Goal: Transaction & Acquisition: Purchase product/service

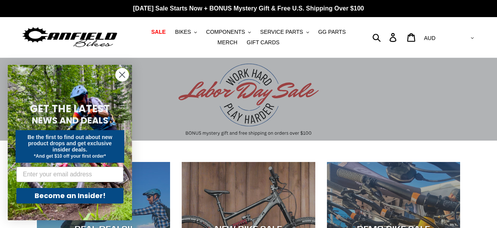
click at [128, 75] on circle "Close dialog" at bounding box center [122, 74] width 13 height 13
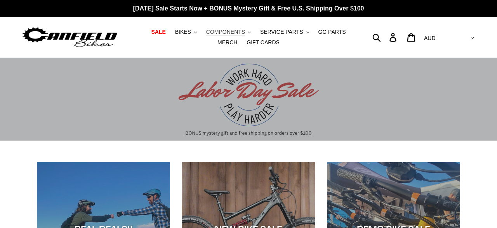
click at [233, 35] on button "COMPONENTS .cls-1{fill:#231f20}" at bounding box center [228, 32] width 52 height 10
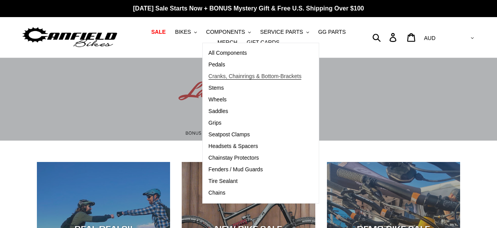
click at [214, 76] on span "Cranks, Chainrings & Bottom-Brackets" at bounding box center [254, 76] width 93 height 7
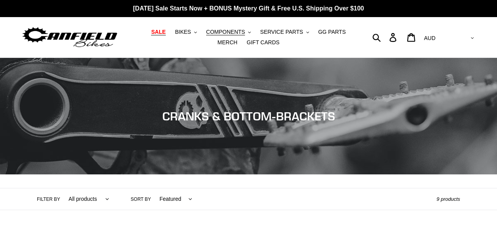
click at [155, 34] on span "SALE" at bounding box center [158, 32] width 14 height 7
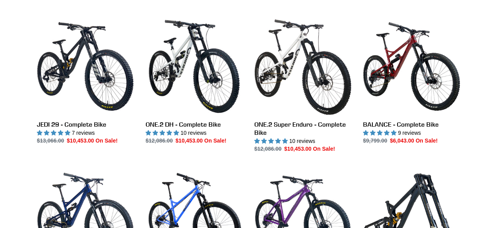
scroll to position [566, 0]
